Goal: Go to known website: Go to known website

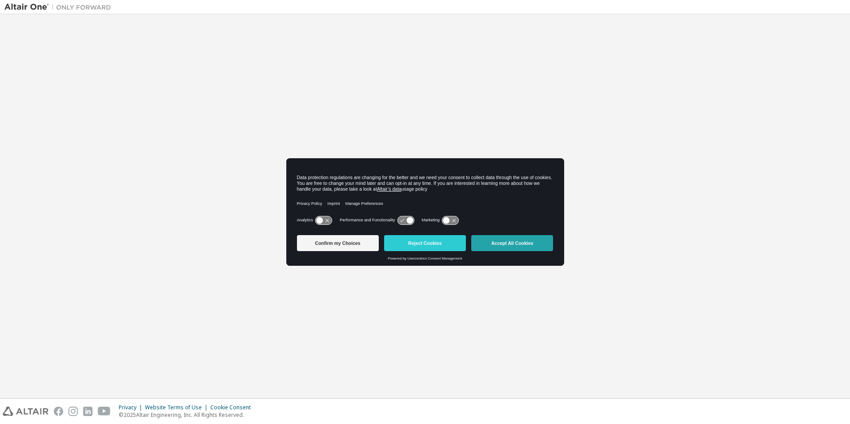
click at [513, 244] on button "Accept All Cookies" at bounding box center [512, 243] width 82 height 16
